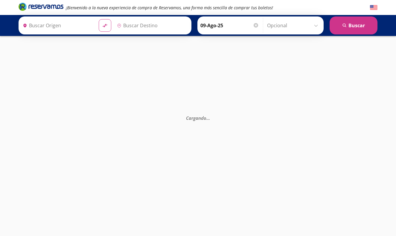
type input "[GEOGRAPHIC_DATA], [GEOGRAPHIC_DATA]"
type input "Querétaro, Querétaro"
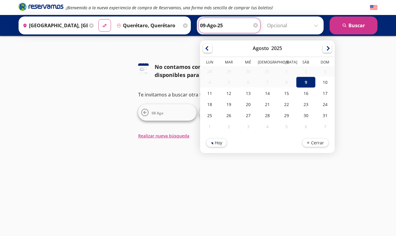
click at [239, 29] on input "09-Ago-25" at bounding box center [229, 25] width 59 height 15
click at [315, 81] on div "9" at bounding box center [305, 82] width 19 height 11
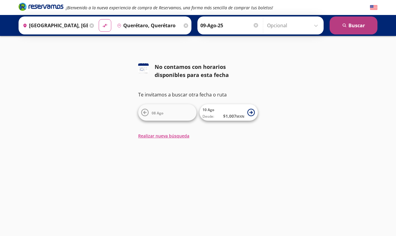
click at [358, 22] on button "search [GEOGRAPHIC_DATA]" at bounding box center [354, 25] width 48 height 18
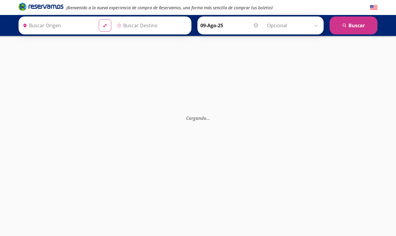
type input "[GEOGRAPHIC_DATA], [GEOGRAPHIC_DATA]"
type input "Querétaro, Querétaro"
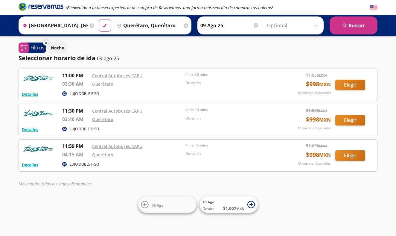
click at [348, 122] on button "Elegir" at bounding box center [351, 120] width 30 height 10
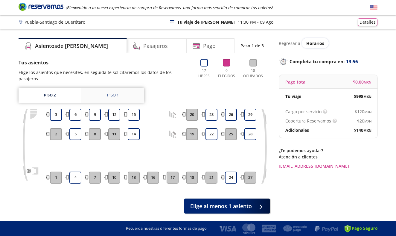
click at [111, 92] on div "Piso 1" at bounding box center [113, 95] width 12 height 6
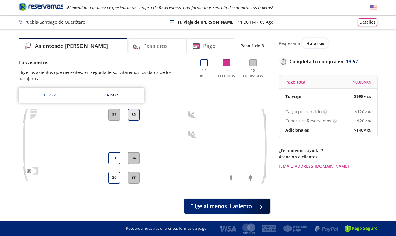
click at [134, 109] on button "35" at bounding box center [134, 115] width 12 height 12
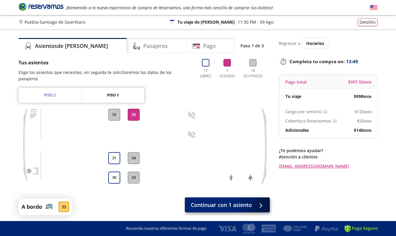
click at [230, 201] on span "Continuar con 1 asiento" at bounding box center [221, 205] width 61 height 8
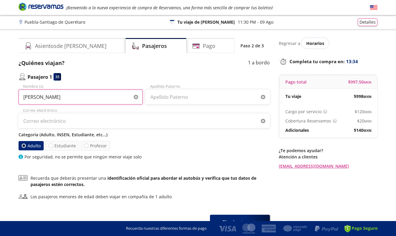
type input "[PERSON_NAME]"
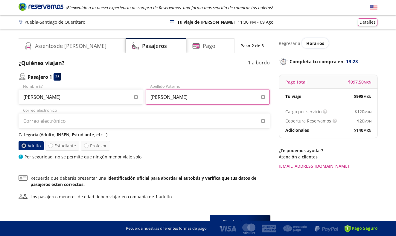
type input "[PERSON_NAME]"
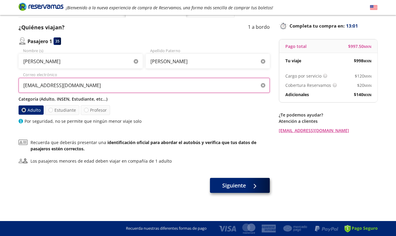
scroll to position [36, 0]
type input "[EMAIL_ADDRESS][DOMAIN_NAME]"
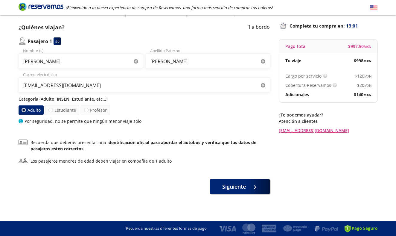
click at [244, 187] on span "Siguiente" at bounding box center [234, 187] width 24 height 8
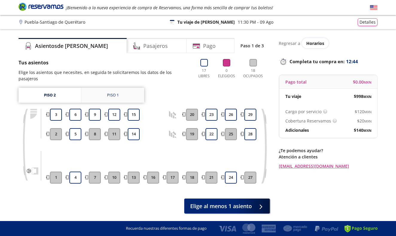
click at [108, 92] on link "Piso 1" at bounding box center [112, 95] width 63 height 15
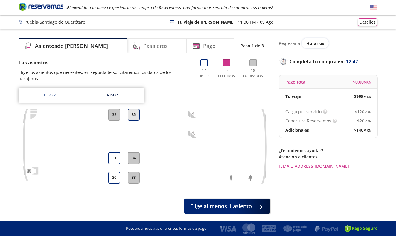
click at [135, 110] on button "35" at bounding box center [134, 115] width 12 height 12
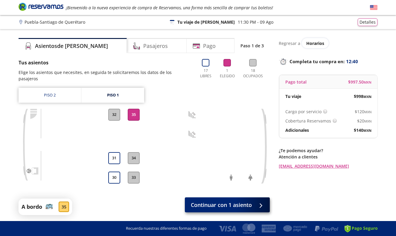
click at [217, 201] on span "Continuar con 1 asiento" at bounding box center [221, 205] width 61 height 8
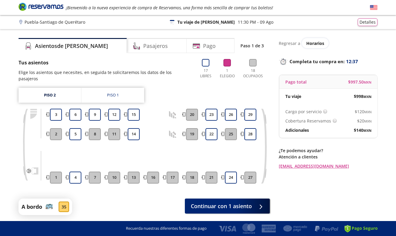
click at [217, 202] on span "Continuar con 1 asiento" at bounding box center [221, 206] width 61 height 8
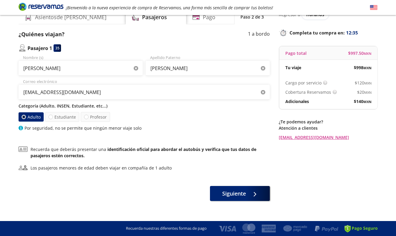
scroll to position [34, 0]
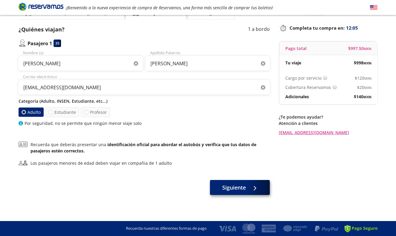
click at [233, 192] on button "Siguiente" at bounding box center [240, 187] width 60 height 15
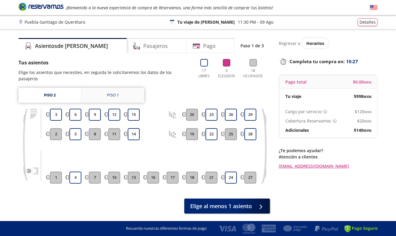
click at [119, 94] on link "Piso 1" at bounding box center [112, 95] width 63 height 15
